Goal: Transaction & Acquisition: Purchase product/service

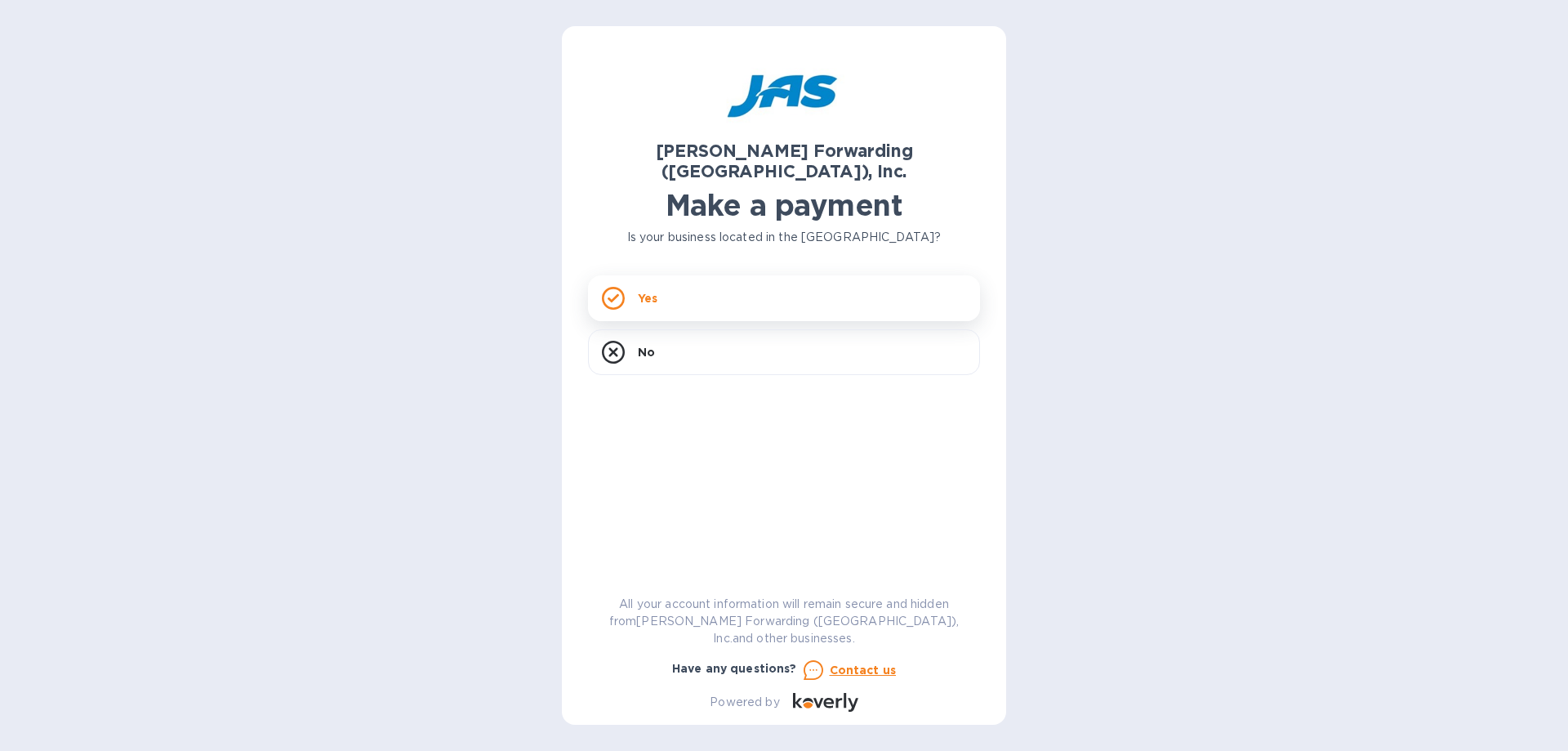
click at [679, 276] on div "Yes" at bounding box center [784, 298] width 392 height 45
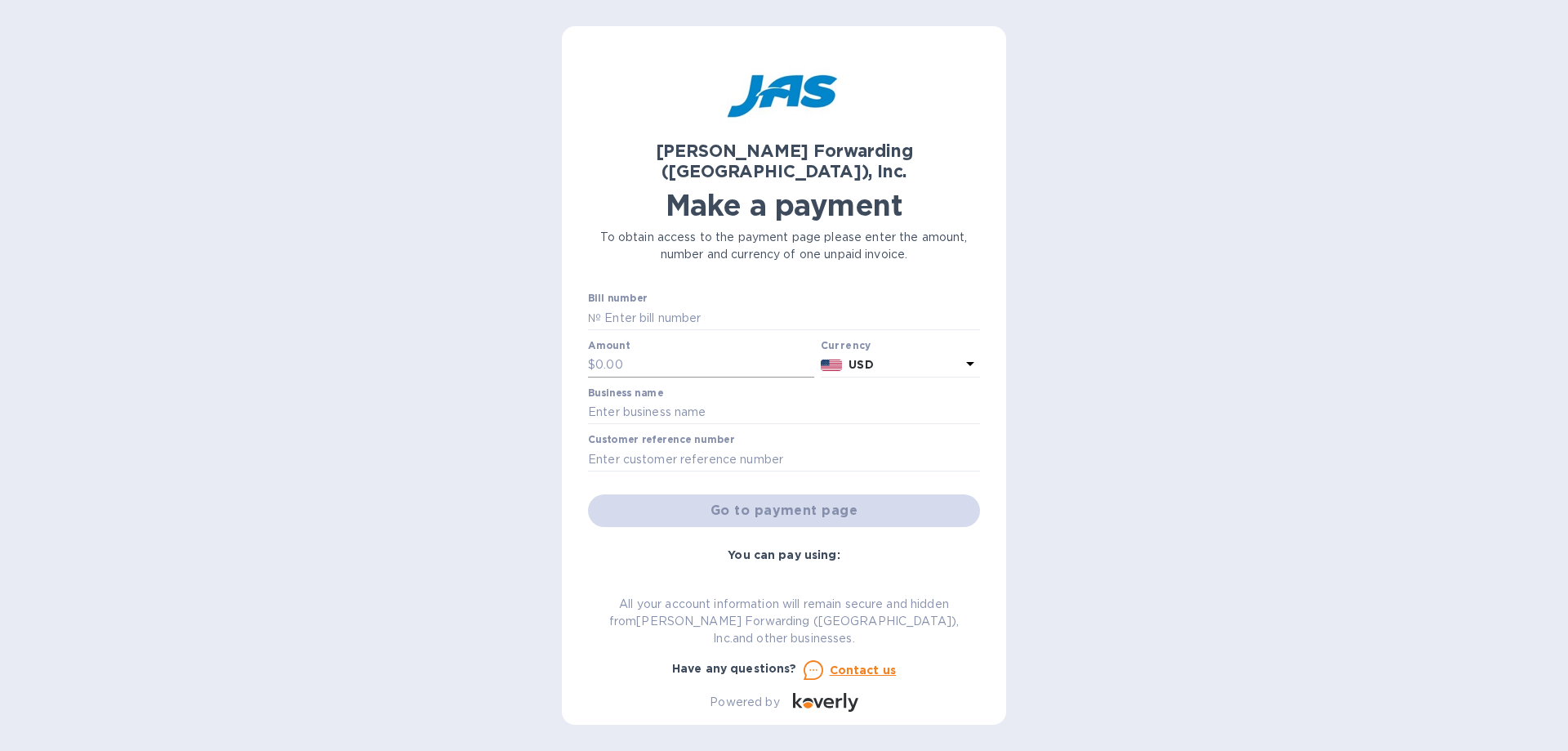
click at [660, 353] on input "text" at bounding box center [704, 365] width 219 height 25
type input "5,025.94"
click at [753, 403] on input "text" at bounding box center [784, 412] width 392 height 25
type input "[PERSON_NAME] Hatchery Inc"
click at [744, 447] on input "text" at bounding box center [784, 459] width 392 height 25
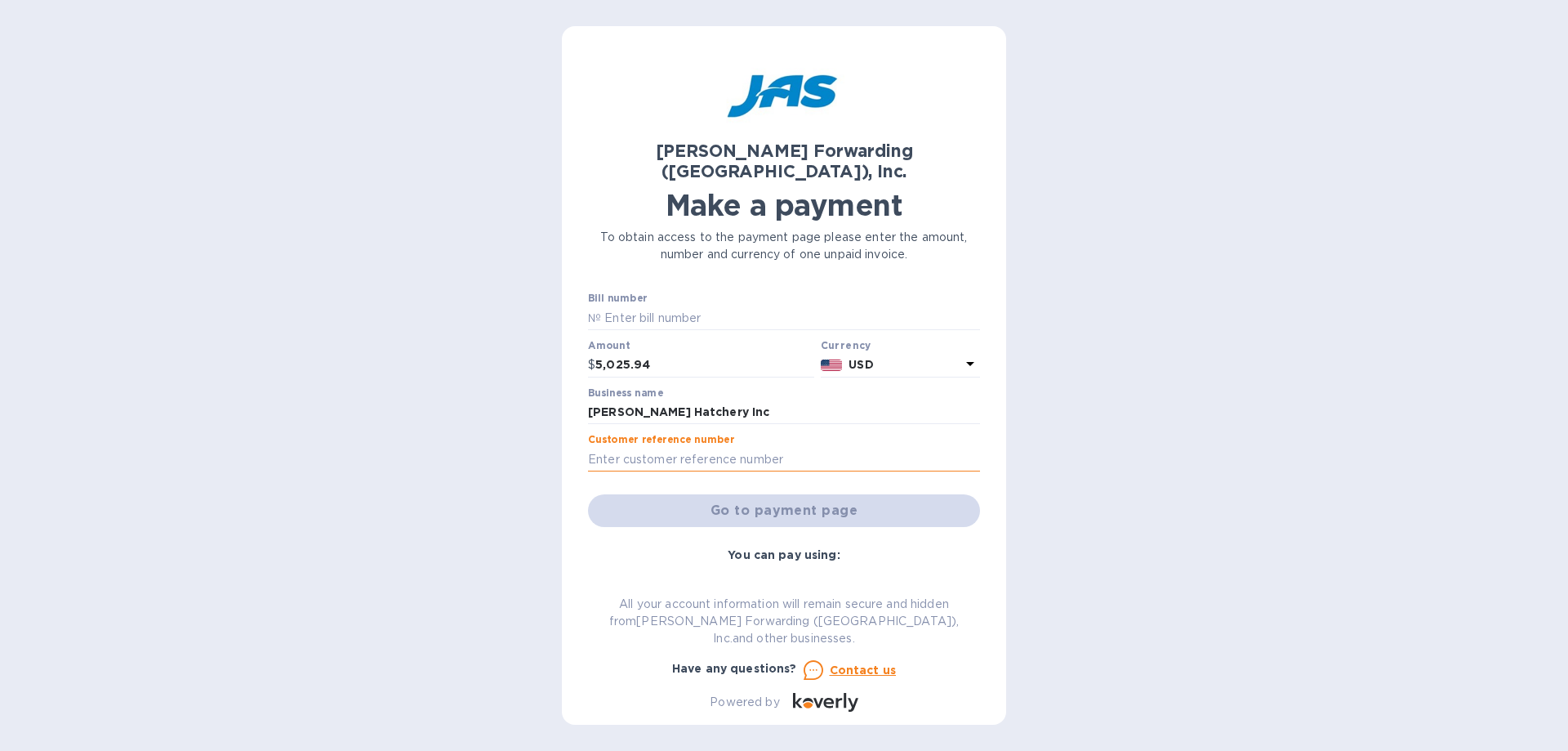
type input "MORHATMIA"
click at [795, 498] on div "Go to payment page" at bounding box center [784, 511] width 398 height 39
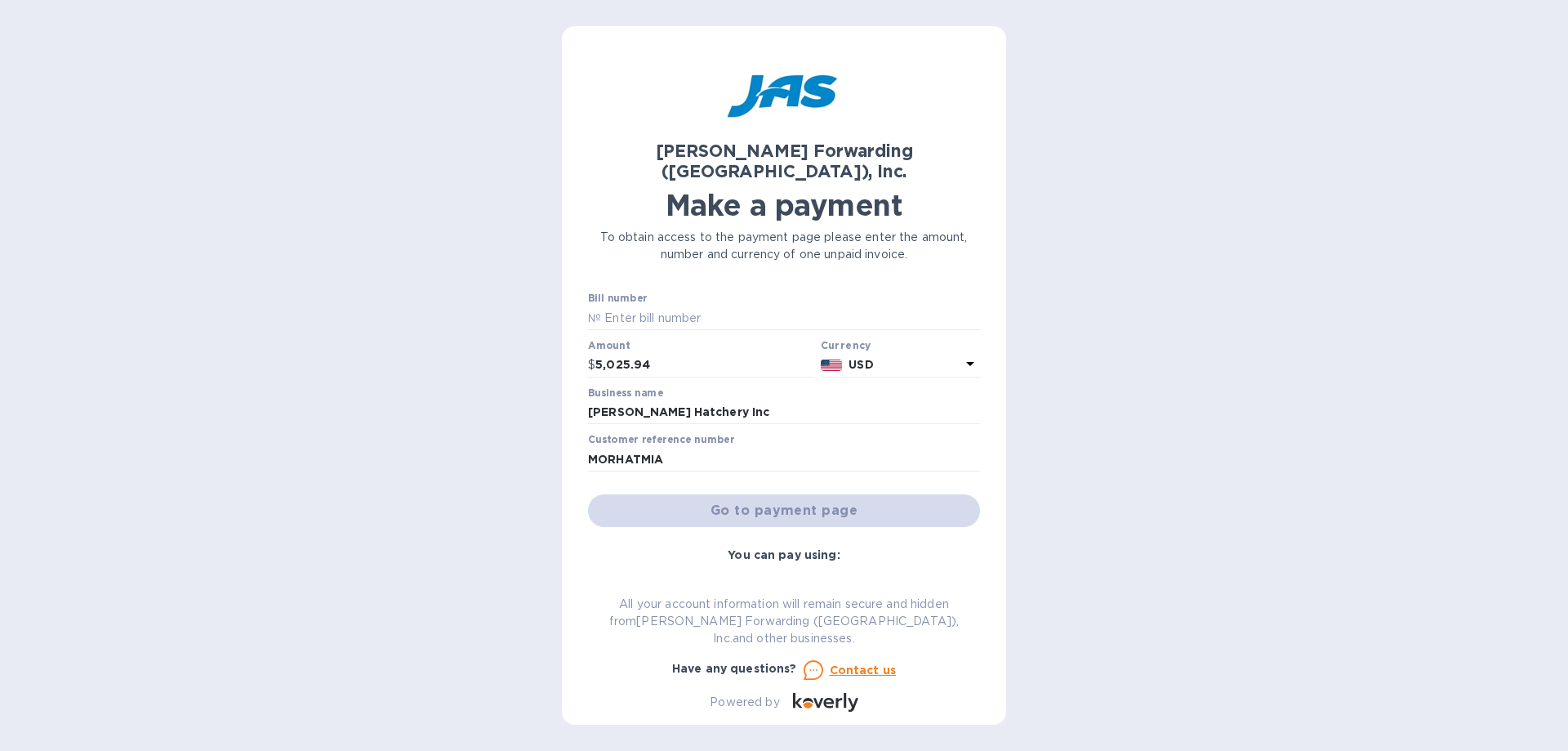
click at [795, 498] on div "Go to payment page" at bounding box center [784, 511] width 398 height 39
click at [693, 305] on input "text" at bounding box center [790, 317] width 379 height 25
type input "ATL503329110"
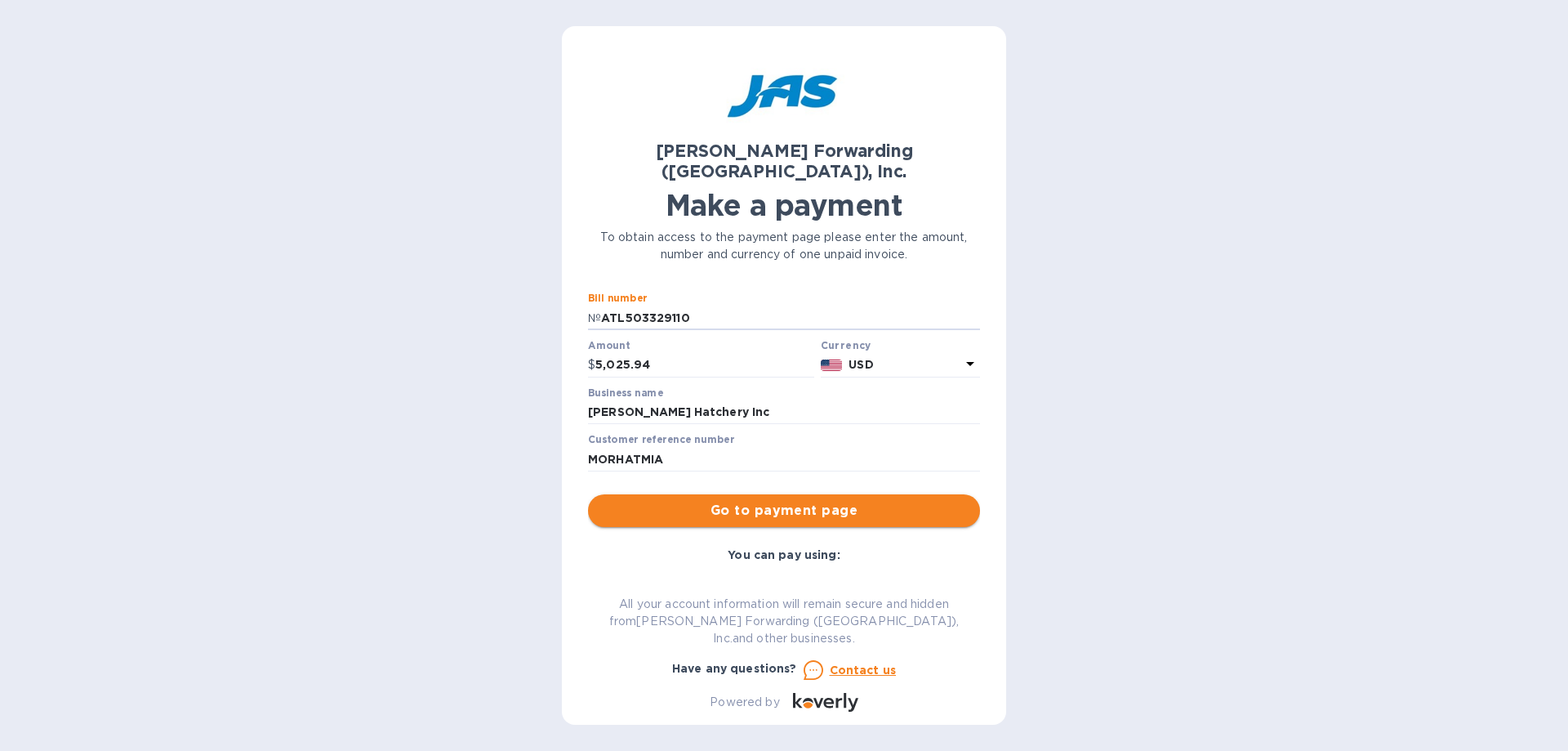
click at [772, 501] on span "Go to payment page" at bounding box center [784, 511] width 366 height 19
